Goal: Information Seeking & Learning: Check status

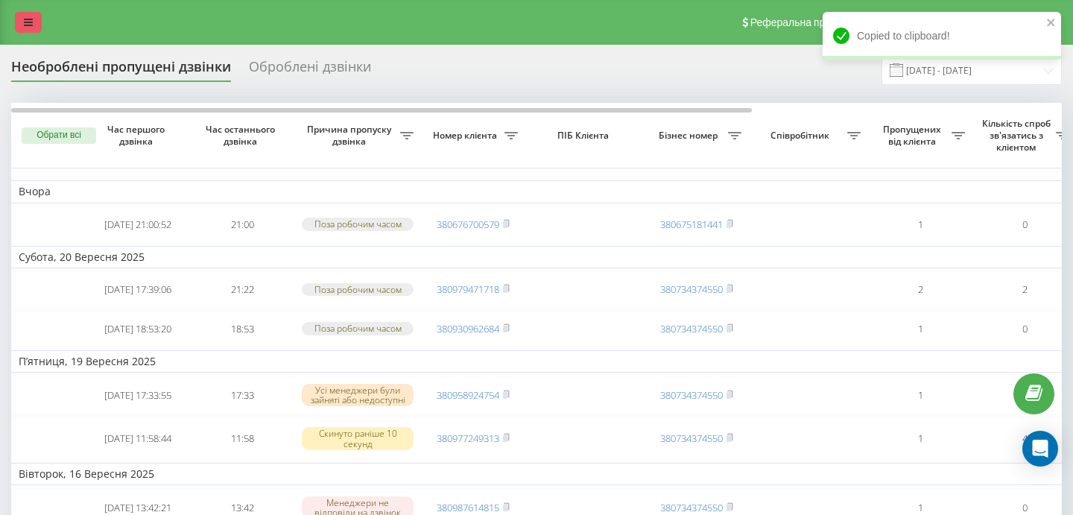
click at [27, 17] on icon at bounding box center [28, 22] width 9 height 10
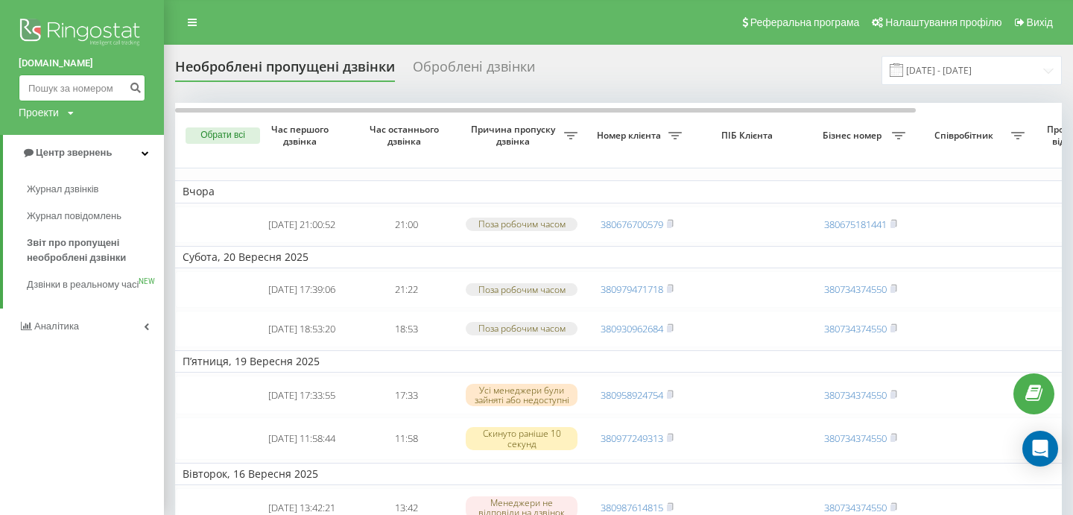
click at [75, 85] on input at bounding box center [82, 88] width 127 height 27
click at [86, 84] on input at bounding box center [82, 88] width 127 height 27
paste input "10600"
type input "10600"
click at [83, 88] on input at bounding box center [82, 88] width 127 height 27
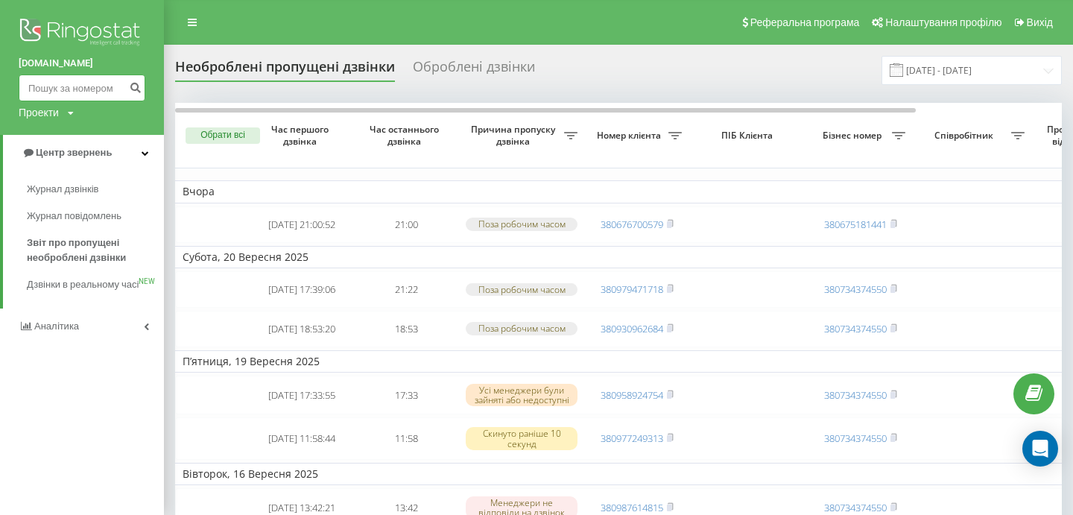
paste input "[PHONE_NUMBER]"
type input "380971987362"
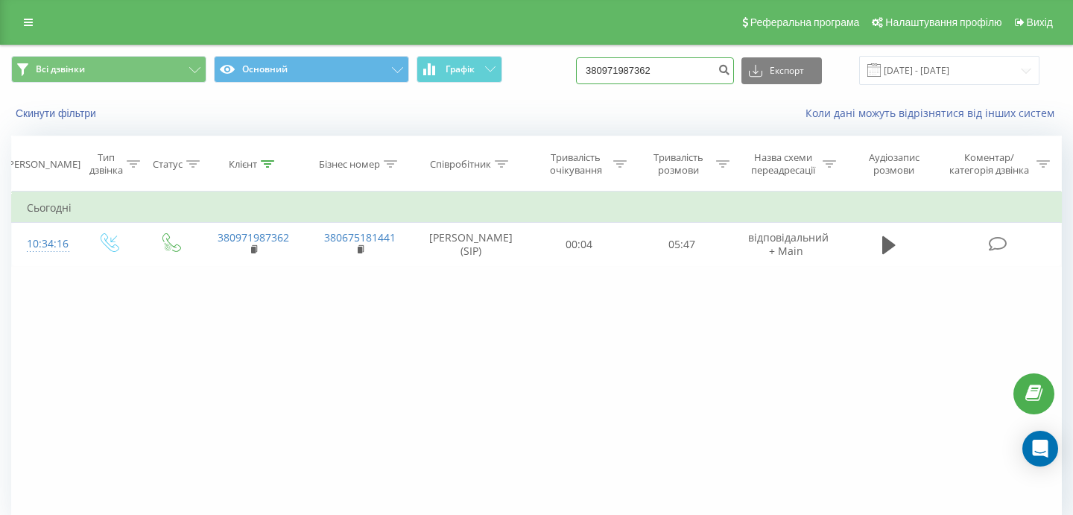
drag, startPoint x: 691, startPoint y: 73, endPoint x: 613, endPoint y: 60, distance: 79.4
click at [613, 60] on div "Всі дзвінки Основний Графік 380971987362 Експорт .csv .xls .xlsx 22.06.2025 - 2…" at bounding box center [536, 70] width 1051 height 29
paste input "38 (099) 282-06-90"
type input "380992820690"
click at [700, 82] on input "380992820690" at bounding box center [655, 70] width 158 height 27
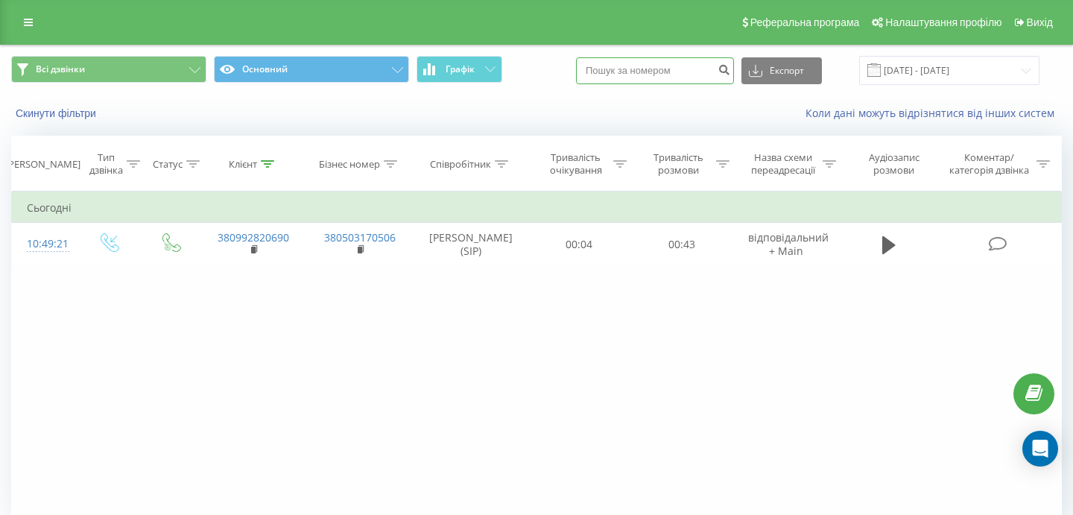
paste input "[PHONE_NUMBER]"
type input "380683440204"
